Goal: Find specific page/section: Find specific page/section

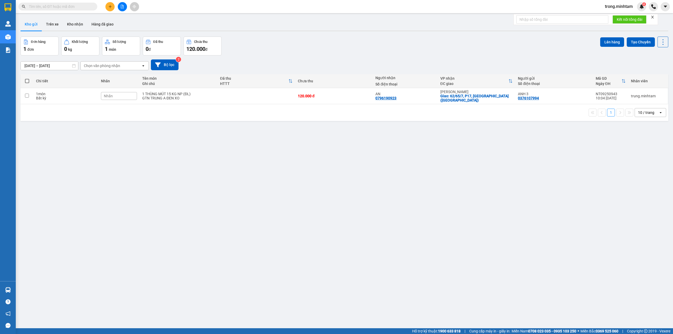
click at [84, 3] on span at bounding box center [57, 7] width 79 height 8
click at [78, 6] on input "text" at bounding box center [60, 7] width 62 height 6
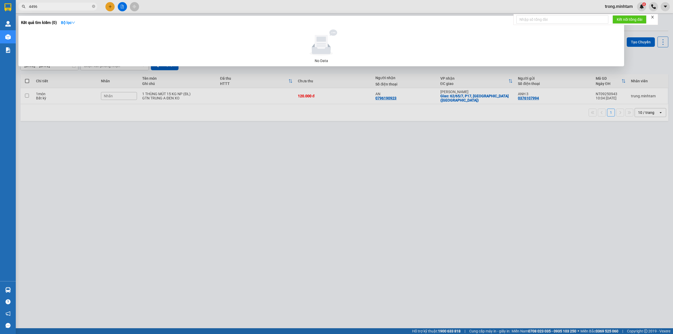
type input "44962"
